Goal: Information Seeking & Learning: Learn about a topic

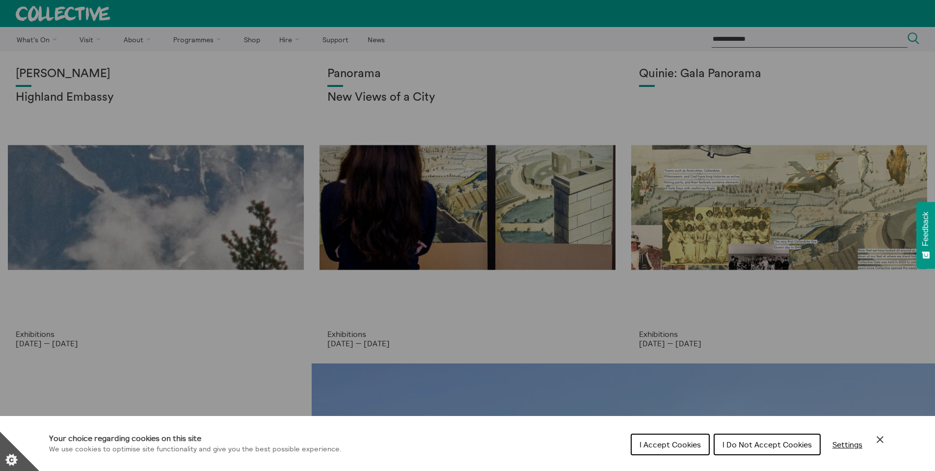
click at [675, 442] on span "I Accept Cookies" at bounding box center [670, 444] width 61 height 10
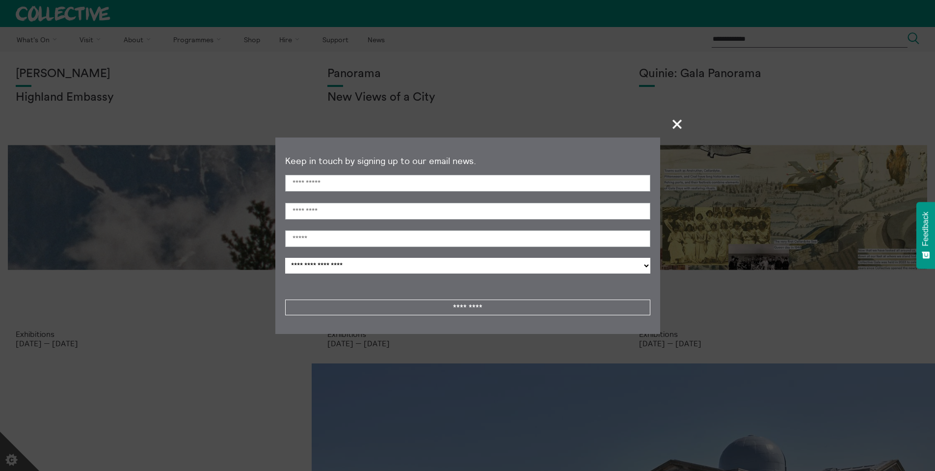
click at [679, 121] on span "+" at bounding box center [677, 123] width 29 height 29
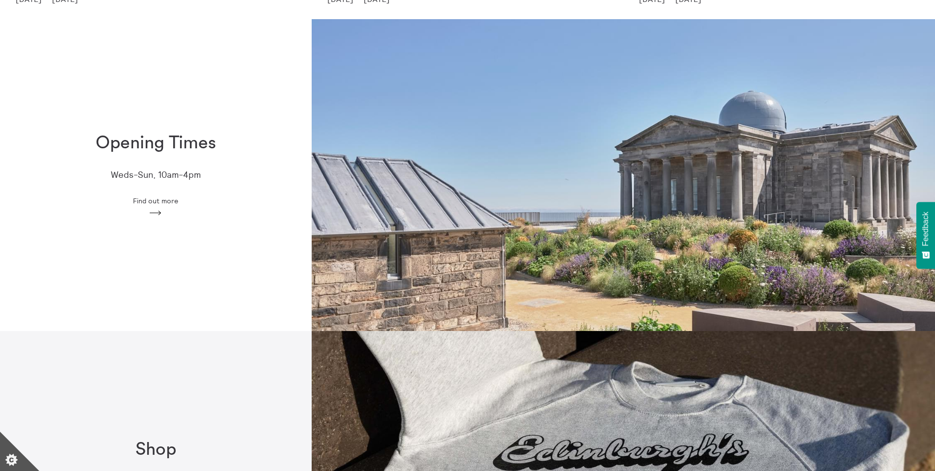
scroll to position [344, 0]
click at [153, 199] on span "Find out more" at bounding box center [155, 201] width 45 height 8
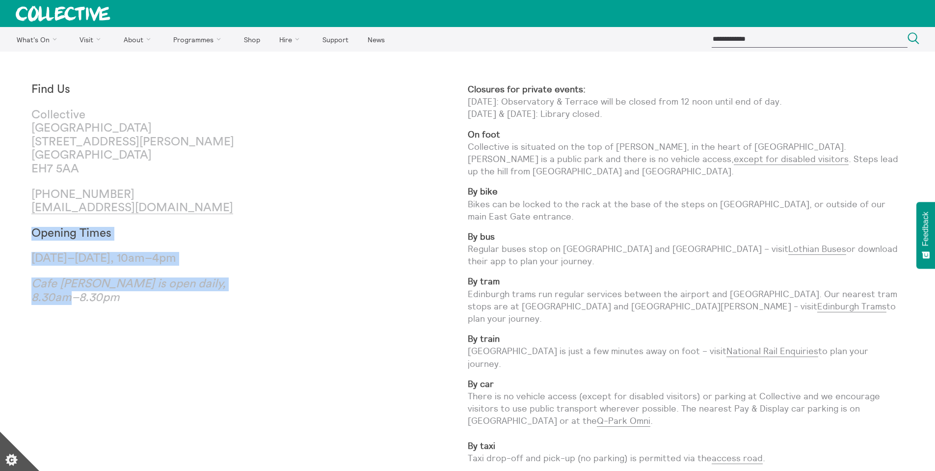
drag, startPoint x: 89, startPoint y: 298, endPoint x: 27, endPoint y: 237, distance: 87.8
copy h3 "Opening Times [DATE]–[DATE], 10am–4pm Cafe [GEOGRAPHIC_DATA] is open daily, 8.3…"
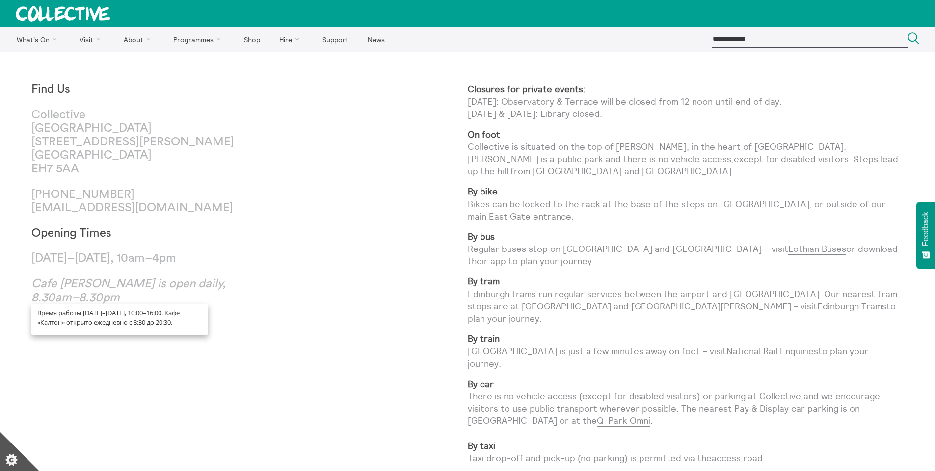
click at [433, 205] on div "Find Us [GEOGRAPHIC_DATA] [STREET_ADDRESS][PERSON_NAME] [PHONE_NUMBER] [EMAIL_A…" at bounding box center [249, 300] width 436 height 434
